Goal: Task Accomplishment & Management: Manage account settings

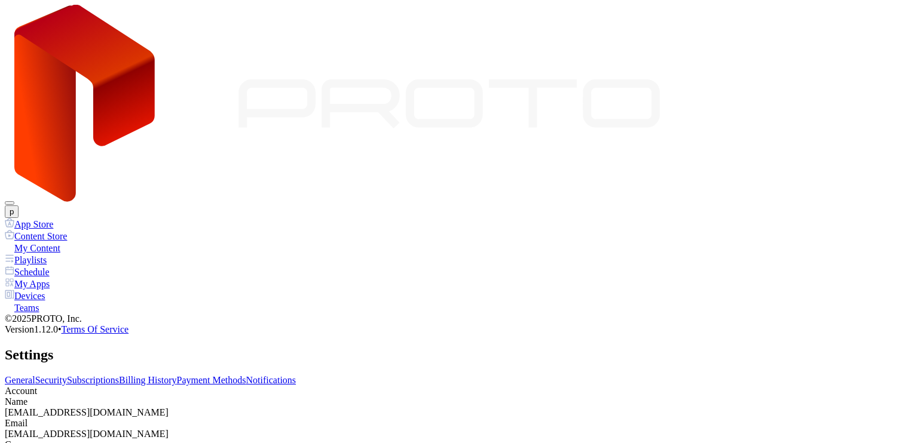
click at [176, 375] on link "Billing History" at bounding box center [147, 380] width 57 height 10
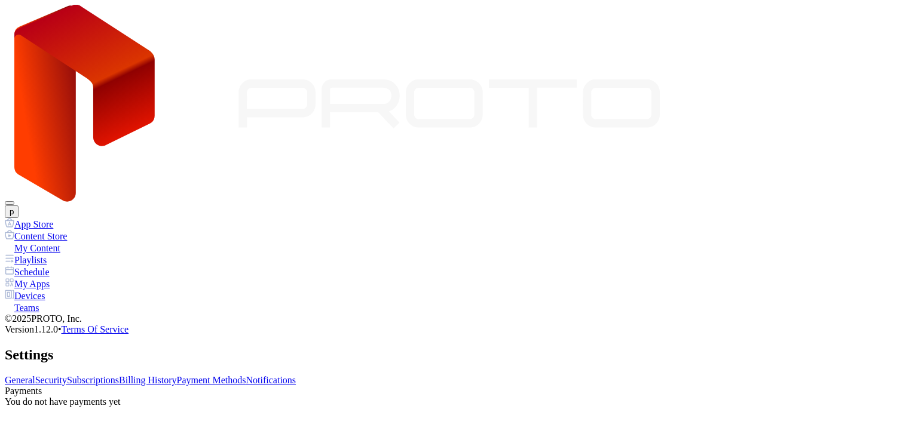
click at [119, 375] on link "Subscriptions" at bounding box center [93, 380] width 52 height 10
click at [246, 375] on link "Payment Methods" at bounding box center [211, 380] width 69 height 10
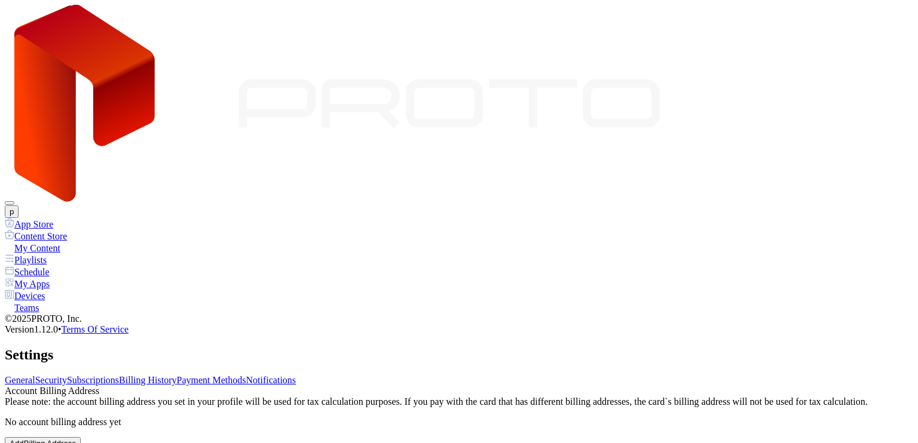
click at [176, 375] on link "Billing History" at bounding box center [147, 380] width 57 height 10
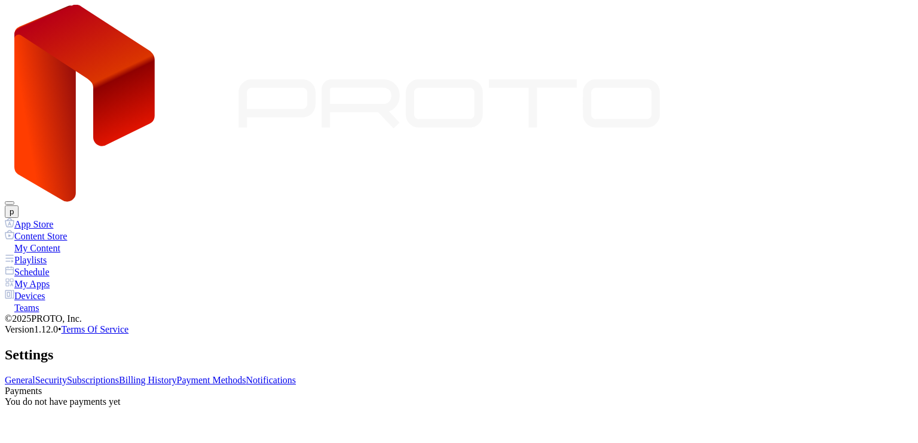
click at [119, 375] on link "Subscriptions" at bounding box center [93, 380] width 52 height 10
